Goal: Check status: Check status

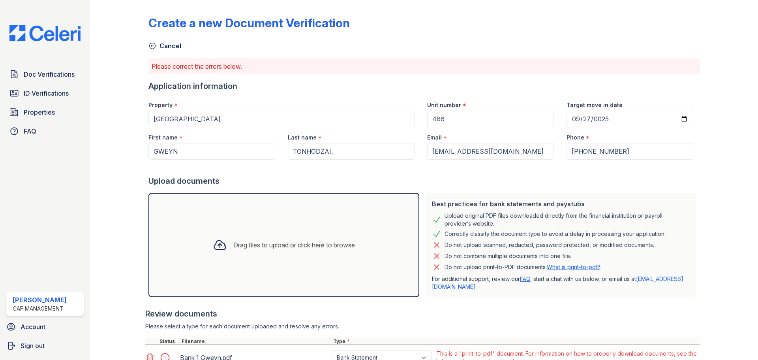
scroll to position [66, 0]
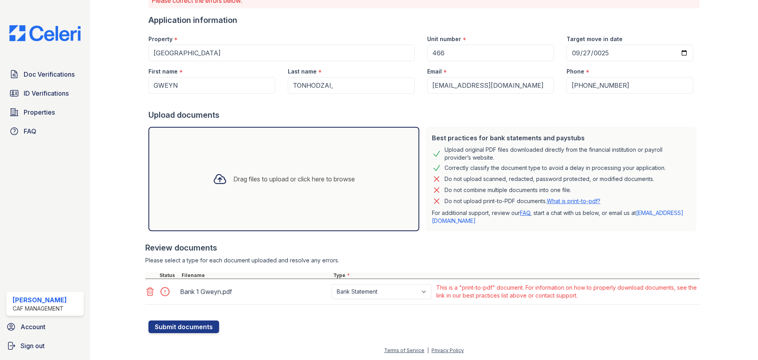
click at [150, 293] on icon at bounding box center [150, 291] width 7 height 8
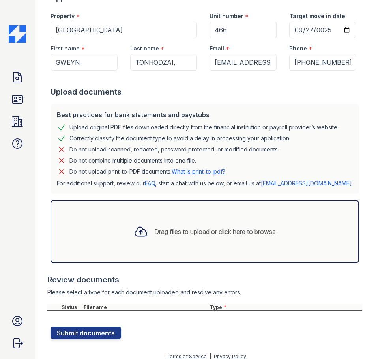
scroll to position [128, 0]
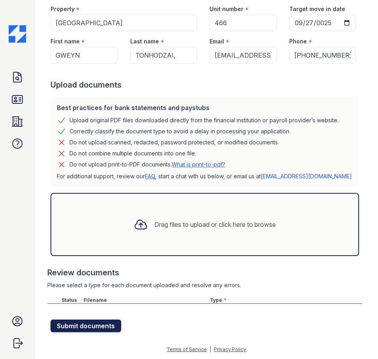
click at [93, 328] on button "Submit documents" at bounding box center [86, 326] width 71 height 13
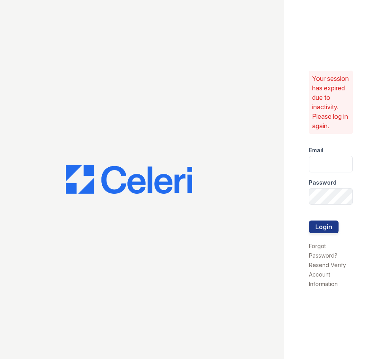
type input "[EMAIL_ADDRESS][DOMAIN_NAME]"
click at [315, 226] on button "Login" at bounding box center [324, 227] width 30 height 13
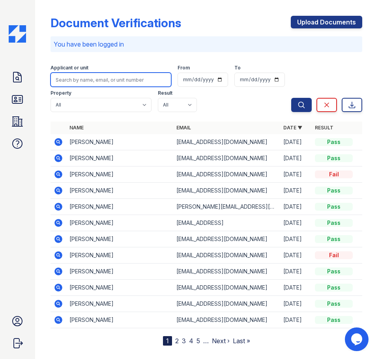
click at [94, 82] on input "search" at bounding box center [111, 80] width 121 height 14
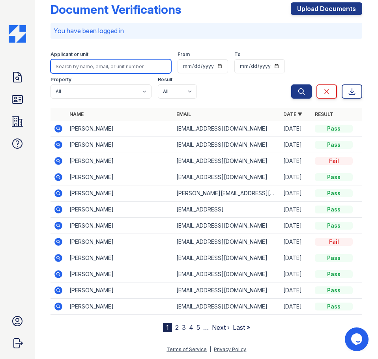
click at [79, 62] on input "search" at bounding box center [111, 66] width 121 height 14
type input "GWEYN MAKAZVINYADZA TONHODZAI"
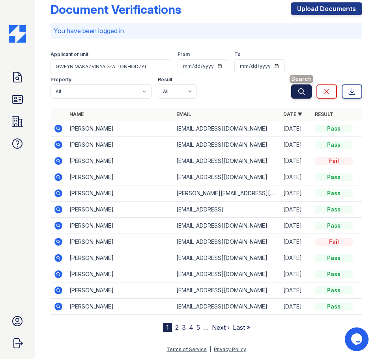
click at [299, 94] on icon "submit" at bounding box center [302, 91] width 6 height 6
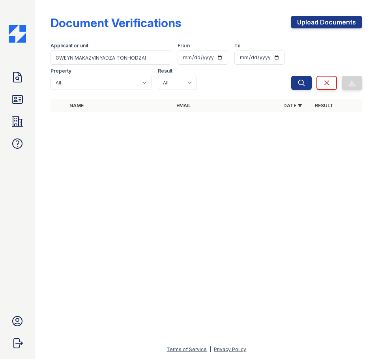
click at [356, 83] on div "Search Clear Export" at bounding box center [326, 64] width 71 height 51
click at [347, 22] on link "Upload Documents" at bounding box center [326, 22] width 71 height 13
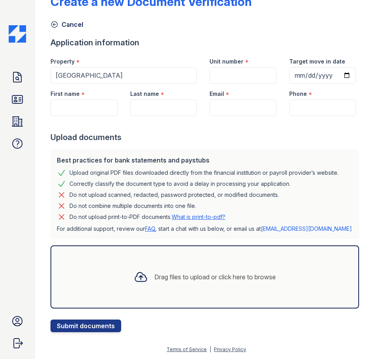
scroll to position [54, 0]
click at [96, 326] on button "Submit documents" at bounding box center [86, 326] width 71 height 13
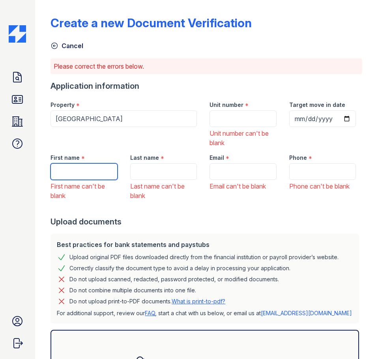
click at [81, 180] on input "First name" at bounding box center [84, 171] width 67 height 17
click at [20, 78] on icon at bounding box center [17, 77] width 13 height 13
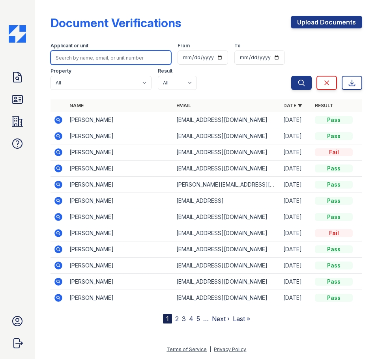
click at [89, 56] on input "search" at bounding box center [111, 58] width 121 height 14
type input "GWEYN MAKAZVINYADZA TONHODZAI"
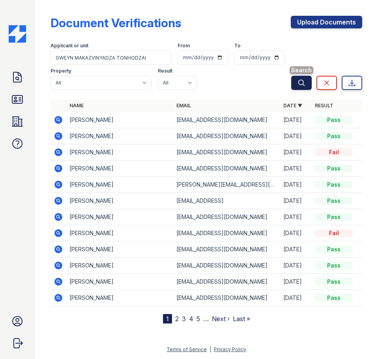
click at [305, 86] on icon "submit" at bounding box center [302, 83] width 8 height 8
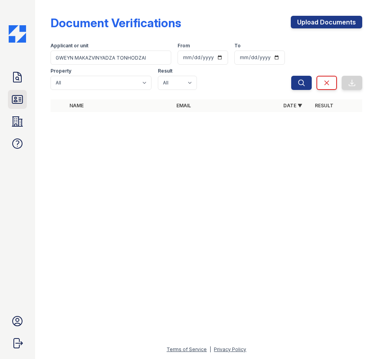
click at [22, 97] on icon at bounding box center [17, 99] width 13 height 13
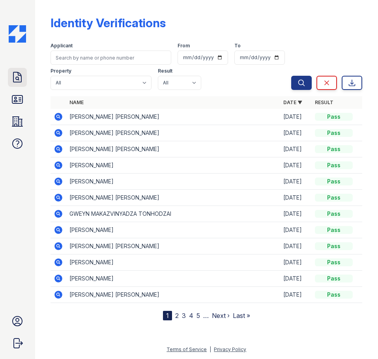
click at [17, 77] on icon at bounding box center [17, 77] width 13 height 13
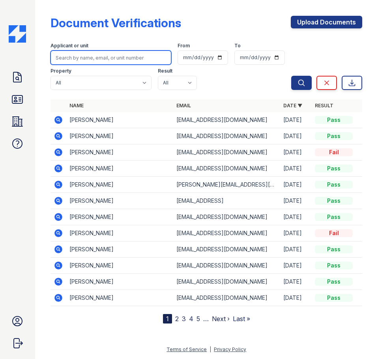
click at [63, 57] on input "search" at bounding box center [111, 58] width 121 height 14
type input "GWEYN MAKAZVINYADZA TONHODZAI"
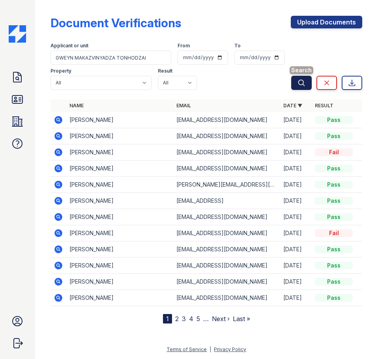
click at [300, 81] on icon "submit" at bounding box center [302, 83] width 8 height 8
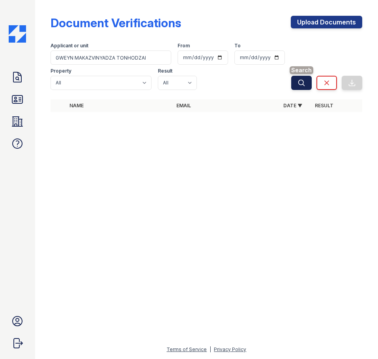
click at [305, 81] on icon "submit" at bounding box center [302, 83] width 8 height 8
click at [24, 76] on link "Doc Verifications" at bounding box center [17, 77] width 19 height 19
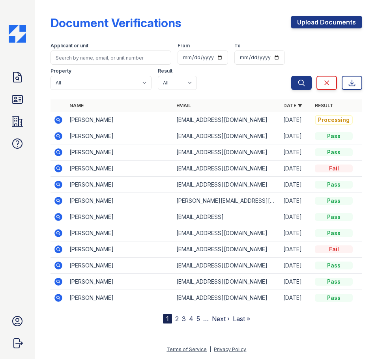
click at [59, 120] on icon at bounding box center [58, 119] width 9 height 9
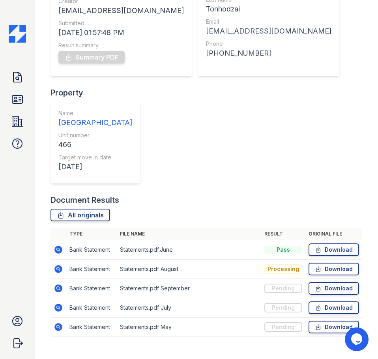
scroll to position [120, 0]
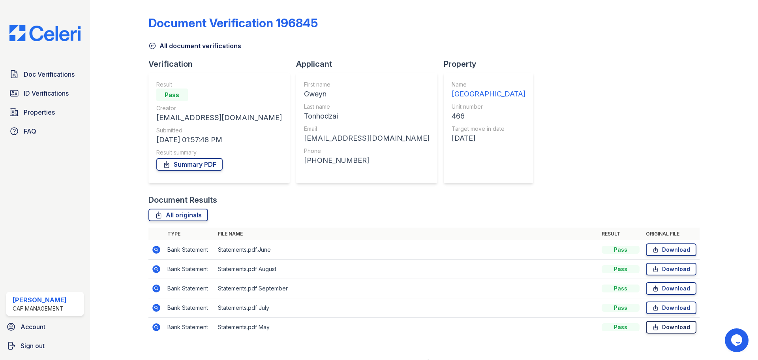
click at [652, 328] on icon at bounding box center [655, 327] width 7 height 8
click at [593, 116] on div "Document Verification 196845 All document verifications Verification Result Pas…" at bounding box center [423, 173] width 551 height 341
click at [652, 325] on icon at bounding box center [655, 327] width 7 height 8
click at [656, 249] on link "Download" at bounding box center [671, 249] width 51 height 13
click at [671, 328] on link "Download" at bounding box center [671, 326] width 51 height 13
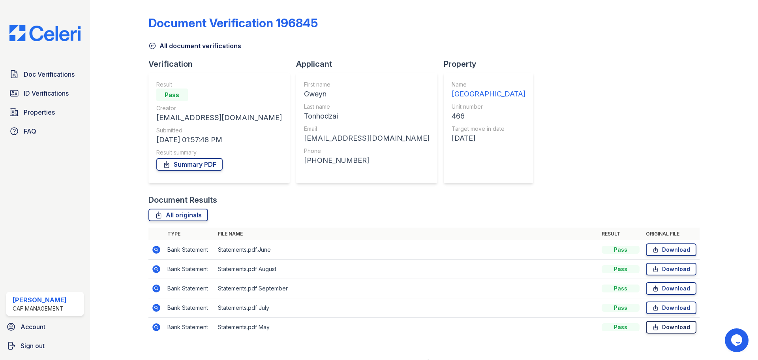
click at [671, 328] on link "Download" at bounding box center [671, 326] width 51 height 13
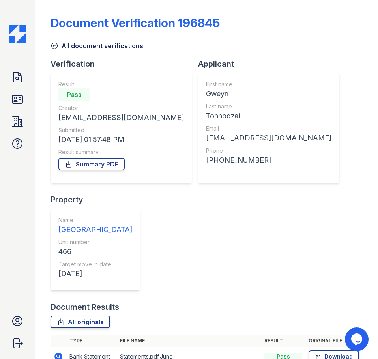
scroll to position [120, 0]
